Goal: Obtain resource: Obtain resource

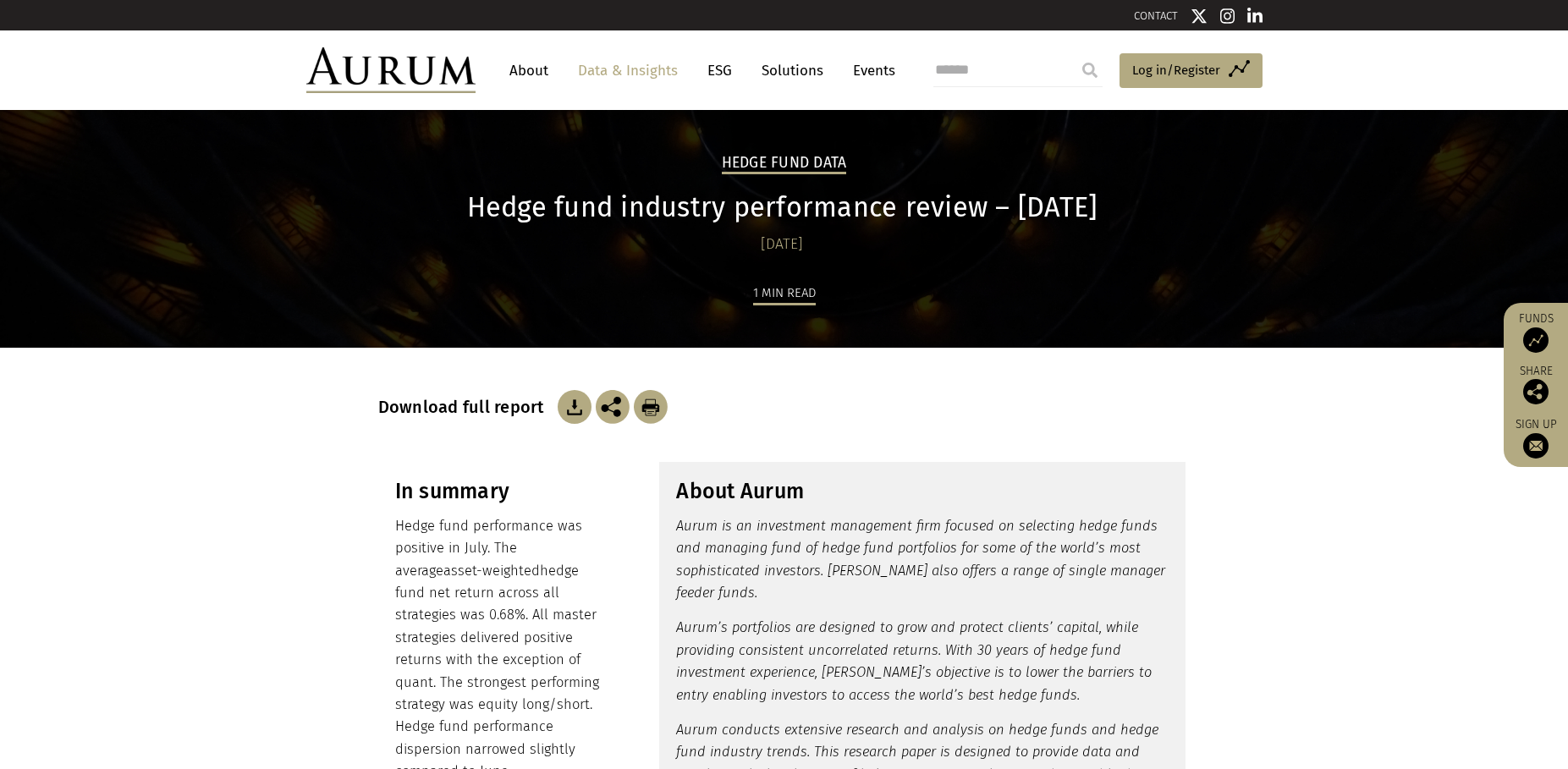
click at [617, 72] on link "Data & Insights" at bounding box center [628, 70] width 116 height 31
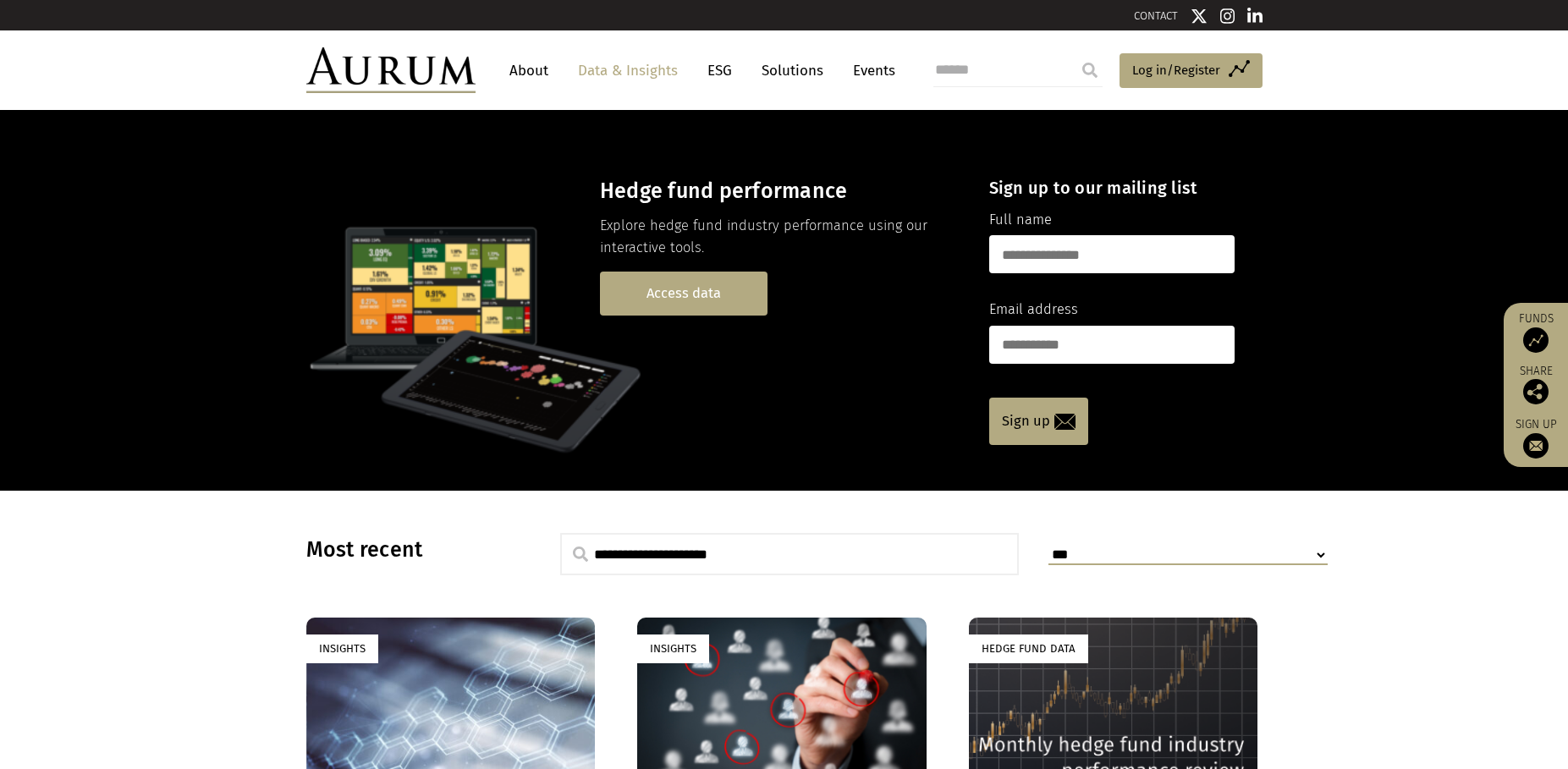
click at [715, 284] on link "Access data" at bounding box center [683, 293] width 168 height 43
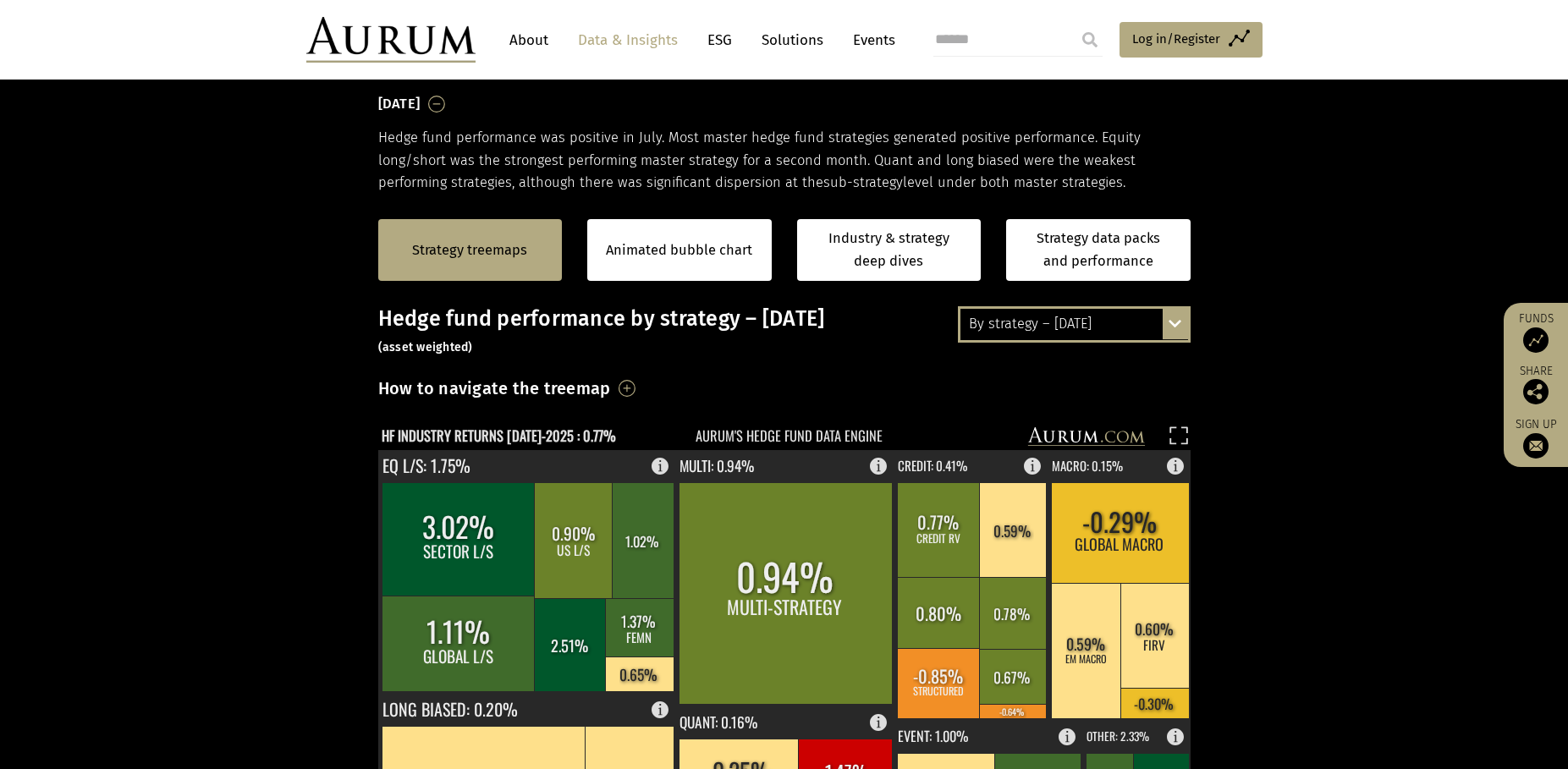
scroll to position [293, 0]
